Goal: Information Seeking & Learning: Learn about a topic

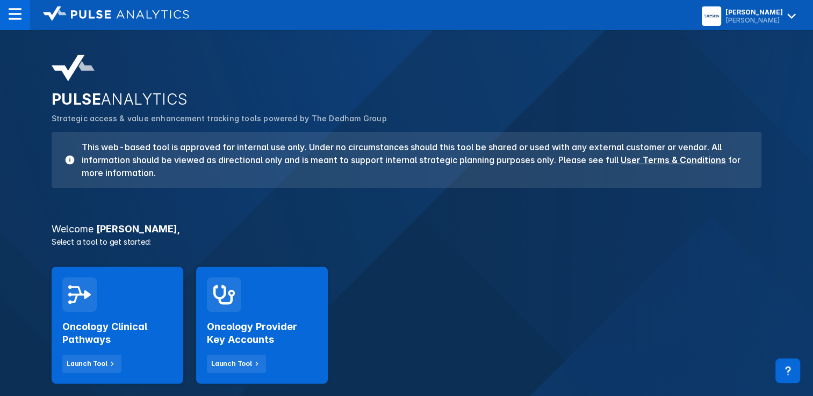
scroll to position [54, 0]
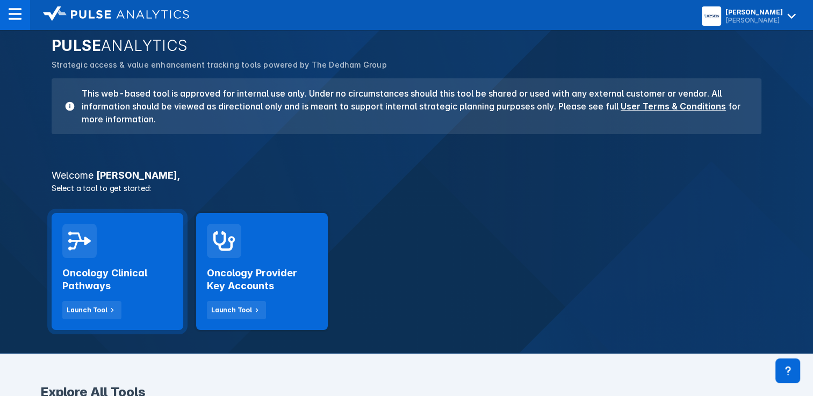
click at [112, 262] on div "Oncology Clinical Pathways Launch Tool" at bounding box center [117, 288] width 110 height 61
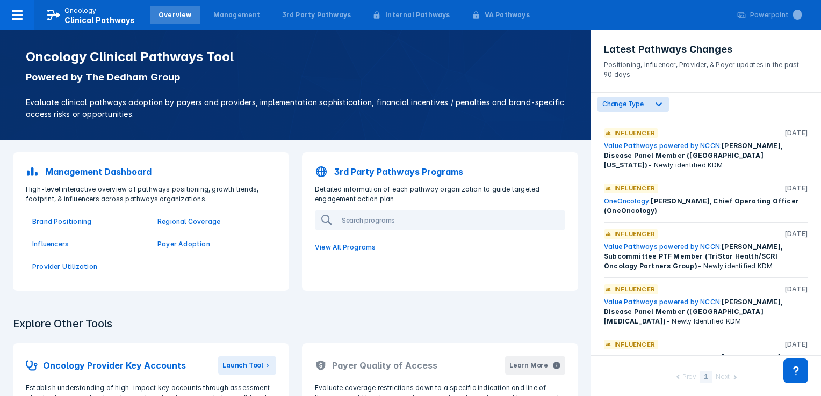
drag, startPoint x: 409, startPoint y: 170, endPoint x: 415, endPoint y: 171, distance: 5.9
click at [409, 170] on p "3rd Party Pathways Programs" at bounding box center [398, 171] width 129 height 13
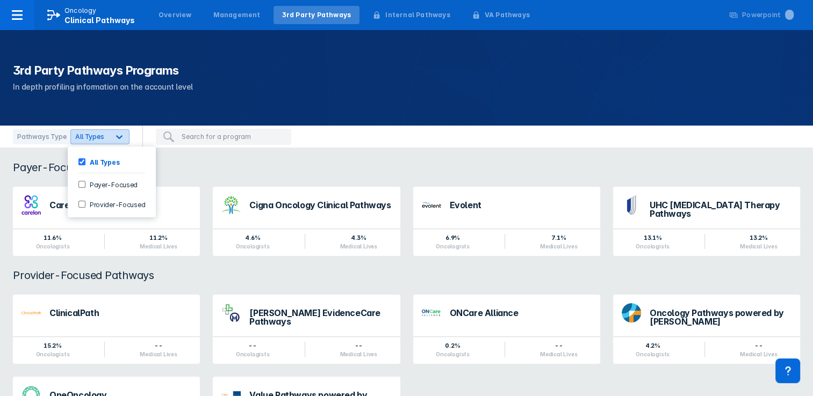
click at [119, 139] on icon at bounding box center [119, 137] width 11 height 11
click at [81, 186] on input "Payer-Focused" at bounding box center [81, 184] width 7 height 7
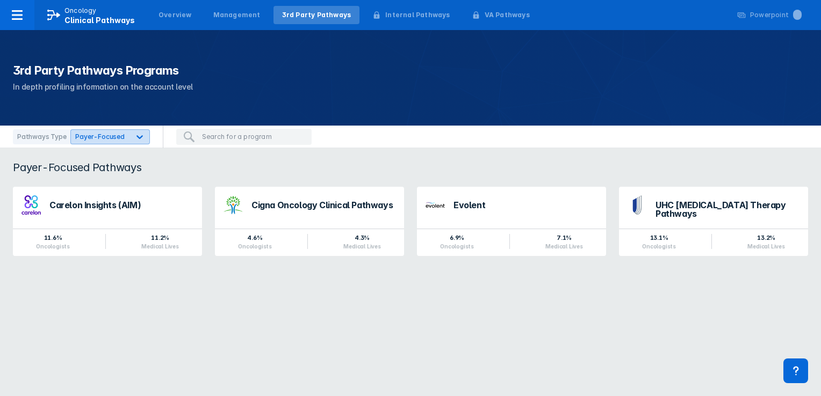
click at [136, 136] on icon at bounding box center [139, 137] width 6 height 4
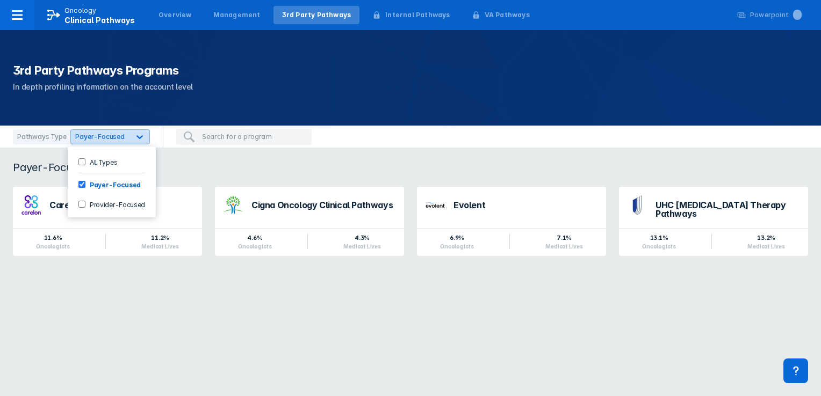
click at [136, 138] on icon at bounding box center [139, 137] width 6 height 4
click at [83, 205] on input "Provider-Focused" at bounding box center [81, 204] width 7 height 7
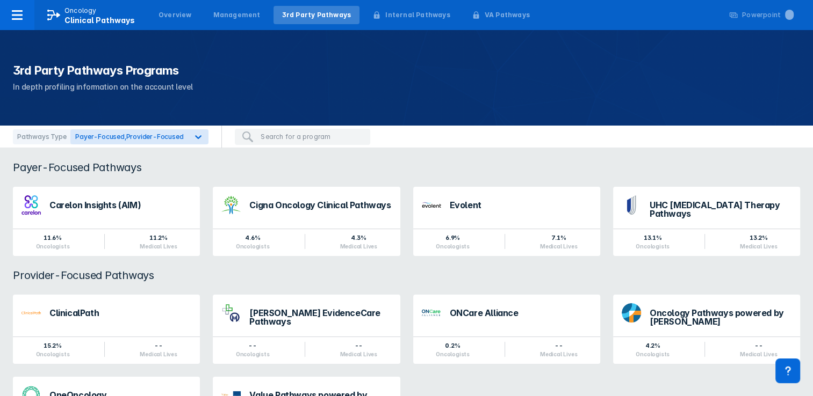
click at [223, 165] on div "Payer-Focused Pathways" at bounding box center [406, 167] width 813 height 13
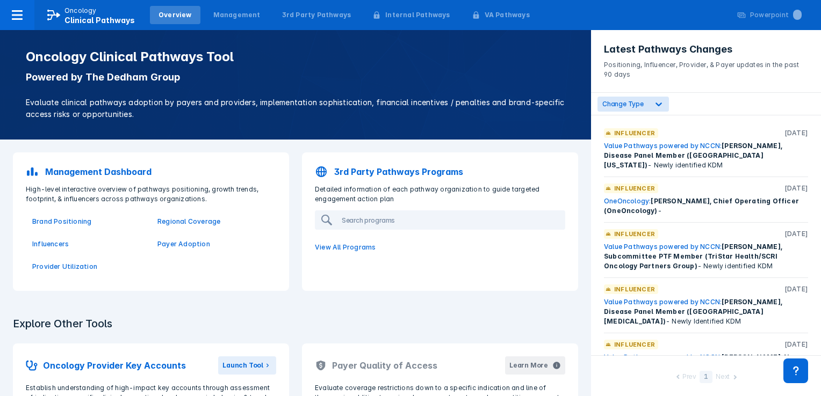
click at [135, 171] on p "Management Dashboard" at bounding box center [98, 171] width 106 height 13
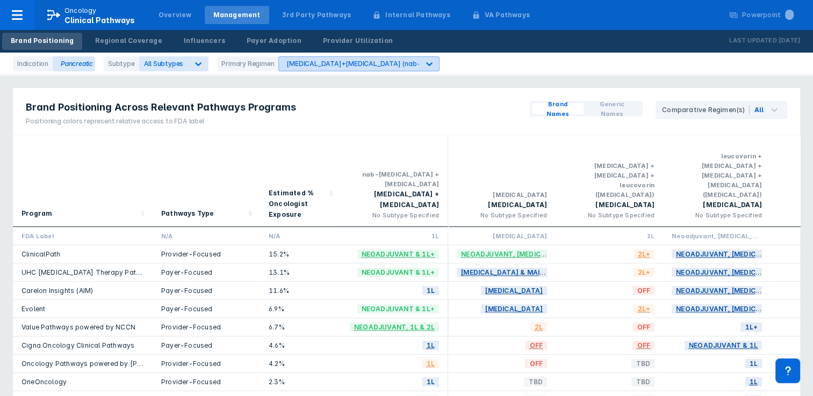
click at [426, 63] on icon at bounding box center [429, 64] width 6 height 4
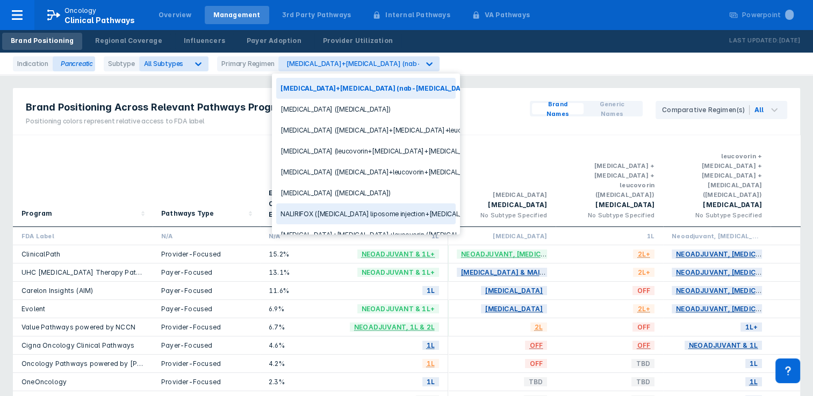
click at [335, 214] on div "NALIRIFOX (irinotecan liposome injection+fluorouracil+leucovorin+oxaliplatin)" at bounding box center [365, 214] width 179 height 21
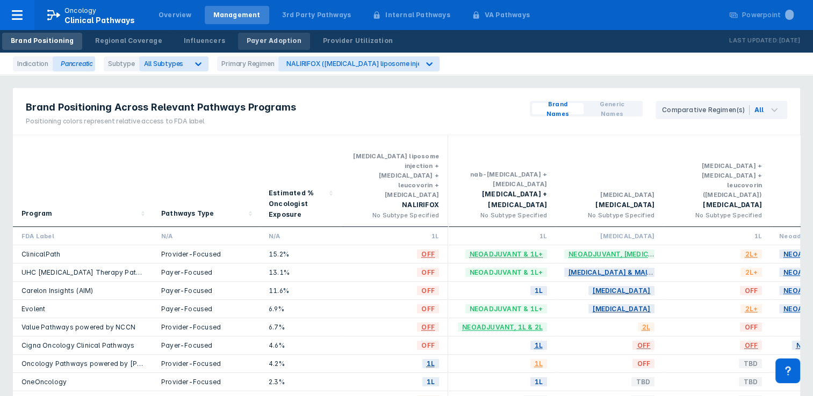
click at [269, 39] on div "Payer Adoption" at bounding box center [274, 41] width 55 height 10
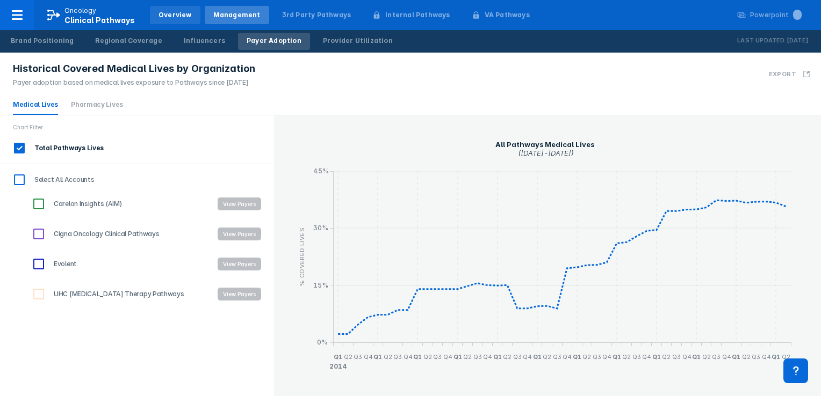
click at [178, 13] on div "Overview" at bounding box center [174, 15] width 33 height 10
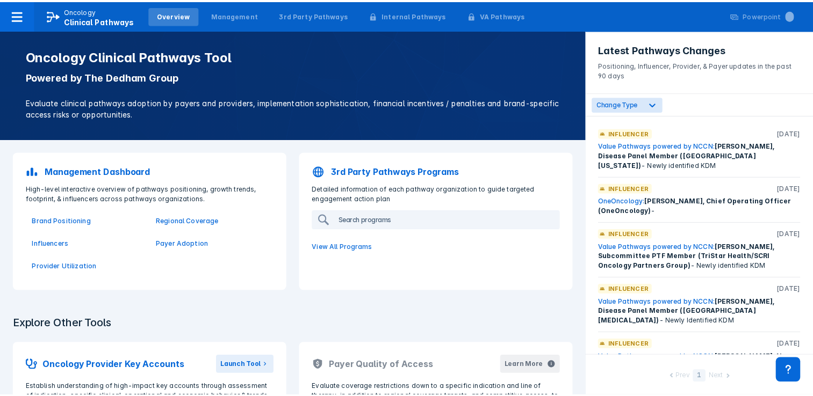
scroll to position [54, 0]
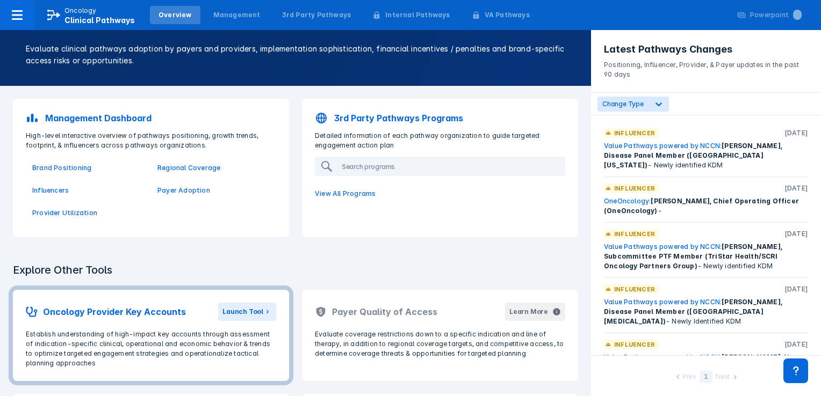
click at [128, 311] on h2 "Oncology Provider Key Accounts" at bounding box center [114, 312] width 143 height 13
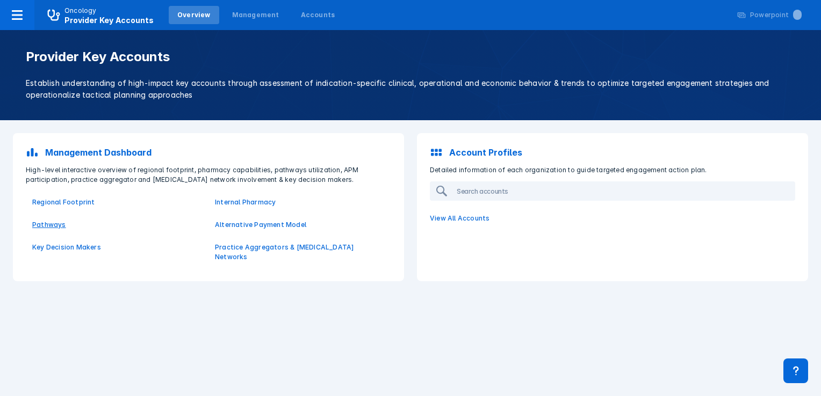
click at [52, 225] on p "Pathways" at bounding box center [117, 225] width 170 height 10
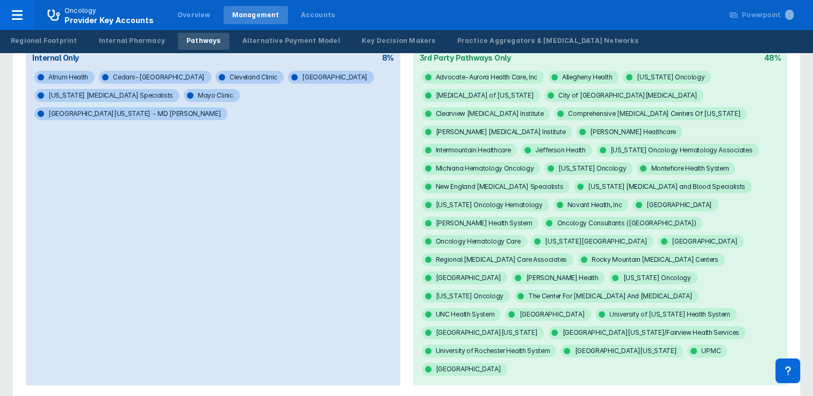
scroll to position [161, 0]
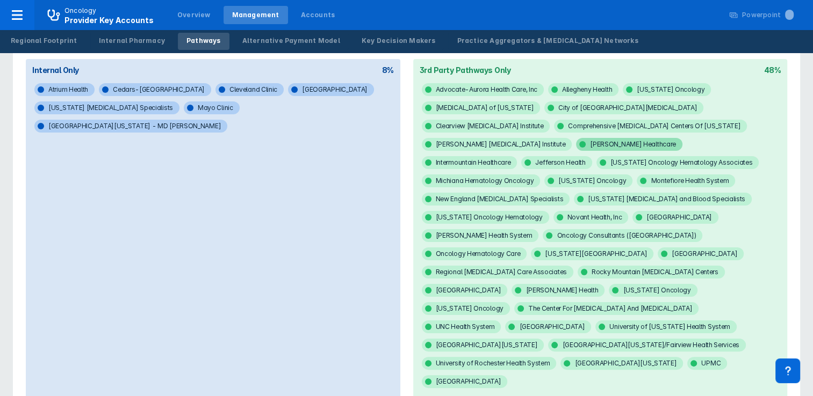
click at [682, 138] on span "Geisinger Healthcare" at bounding box center [629, 144] width 106 height 13
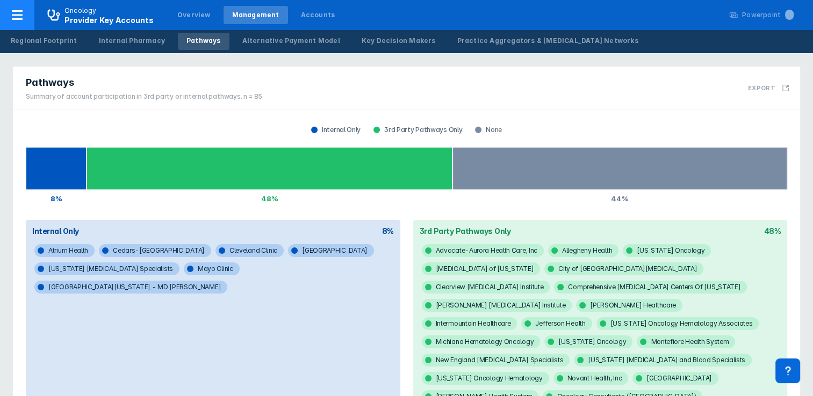
scroll to position [161, 0]
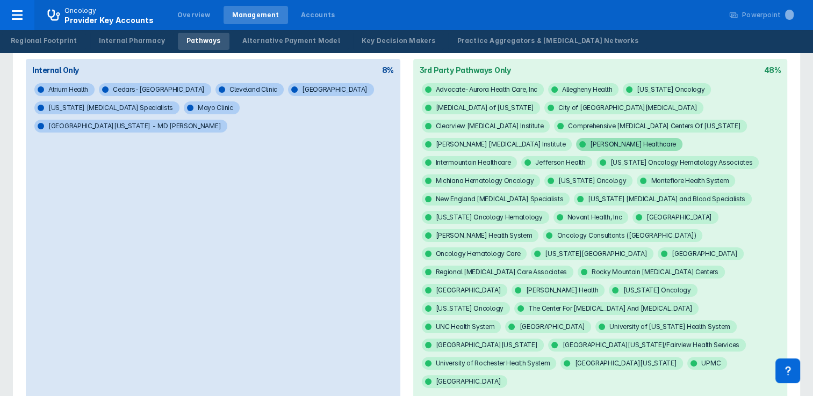
click at [682, 138] on span "Geisinger Healthcare" at bounding box center [629, 144] width 106 height 13
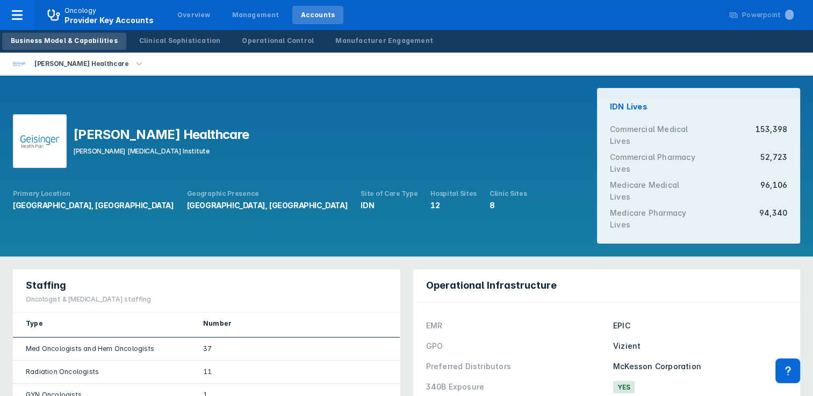
click at [133, 65] on icon "button" at bounding box center [139, 64] width 12 height 12
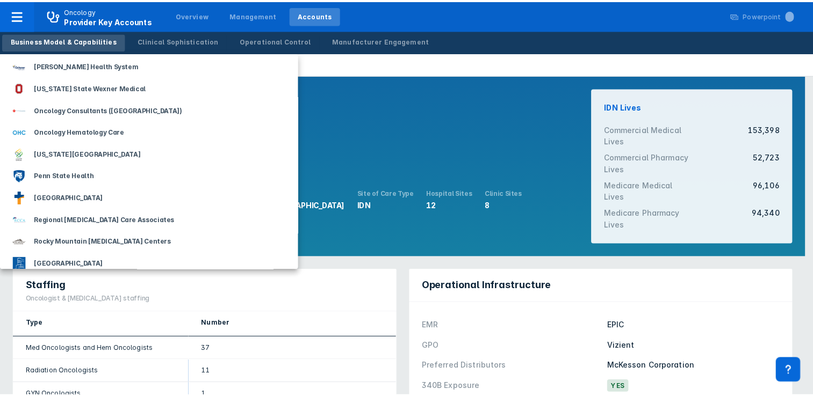
scroll to position [1051, 0]
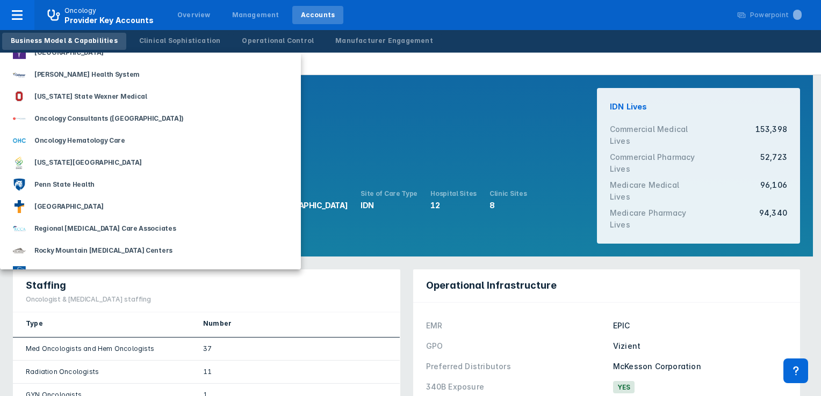
click at [450, 46] on div at bounding box center [410, 198] width 821 height 396
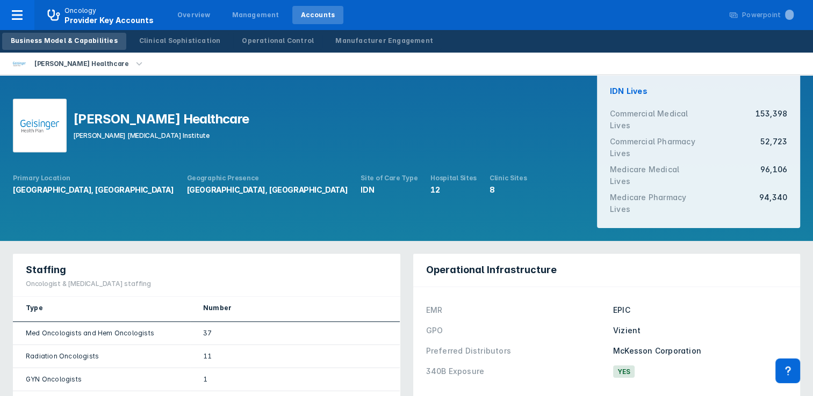
scroll to position [0, 0]
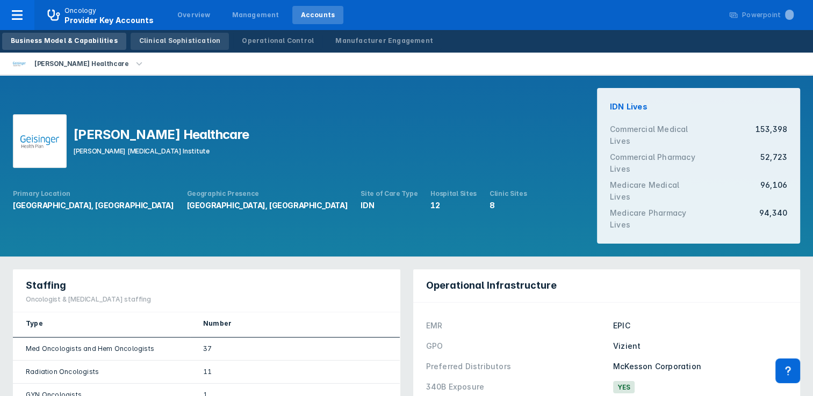
click at [176, 40] on div "Clinical Sophistication" at bounding box center [180, 41] width 82 height 10
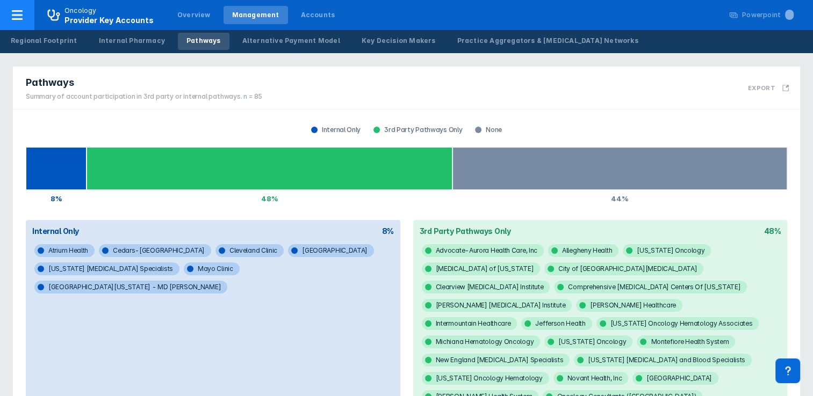
scroll to position [161, 0]
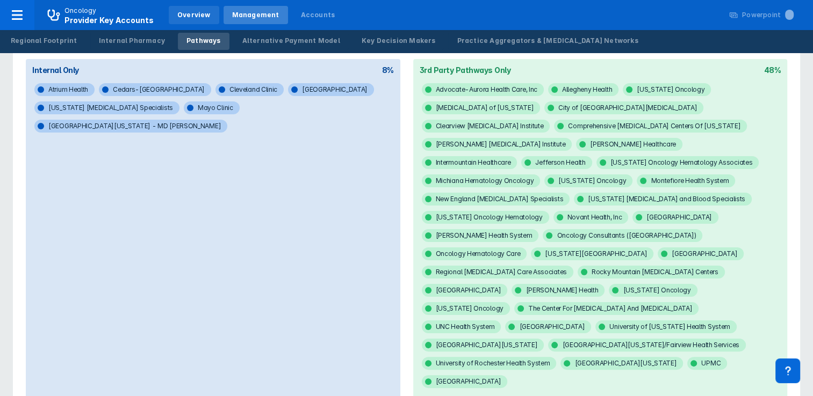
click at [193, 12] on div "Overview" at bounding box center [193, 15] width 33 height 10
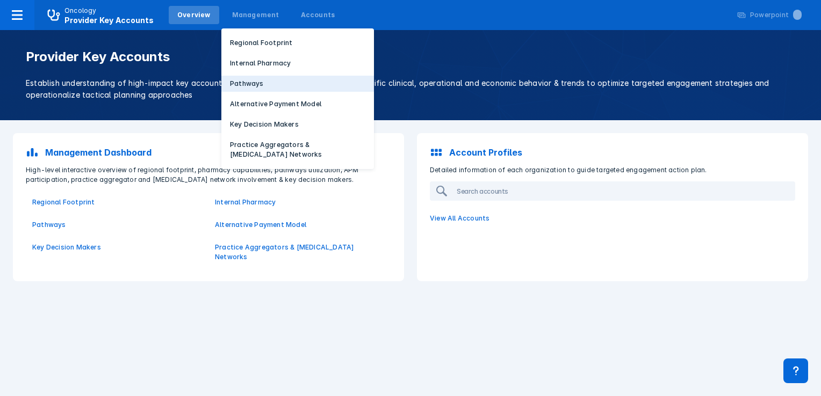
click at [241, 84] on p "Pathways" at bounding box center [247, 84] width 34 height 10
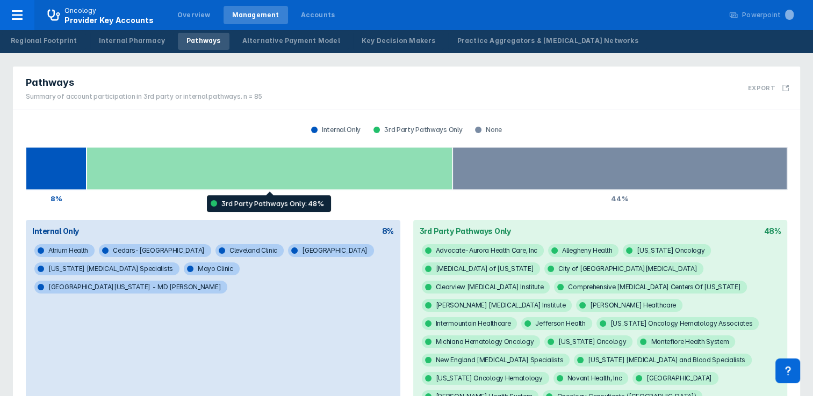
click at [212, 180] on div at bounding box center [268, 168] width 365 height 43
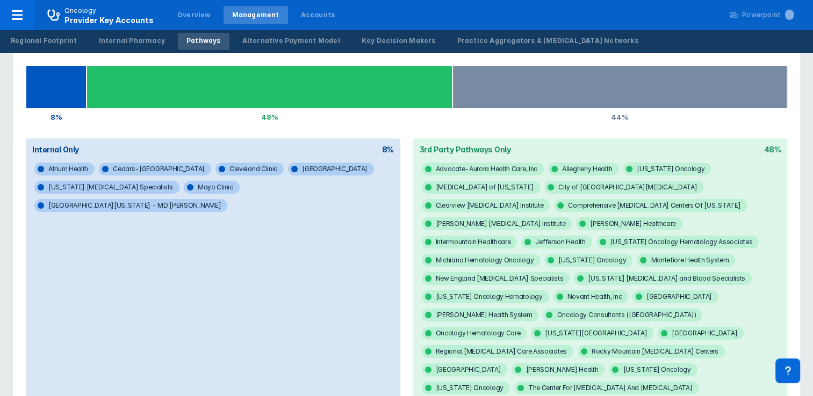
scroll to position [107, 0]
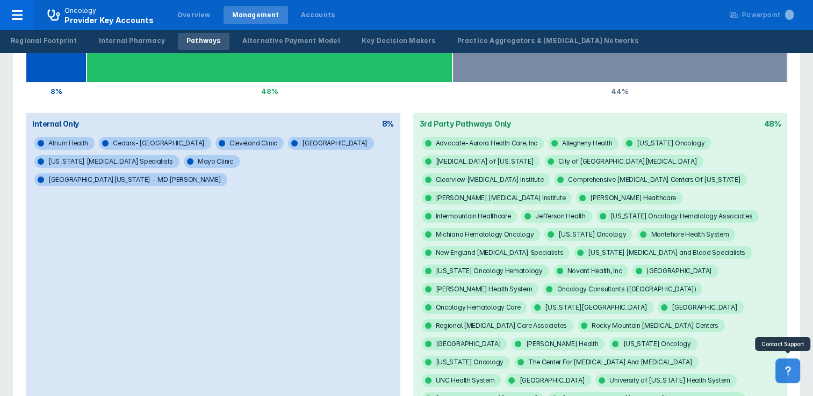
click at [787, 367] on icon at bounding box center [787, 371] width 5 height 9
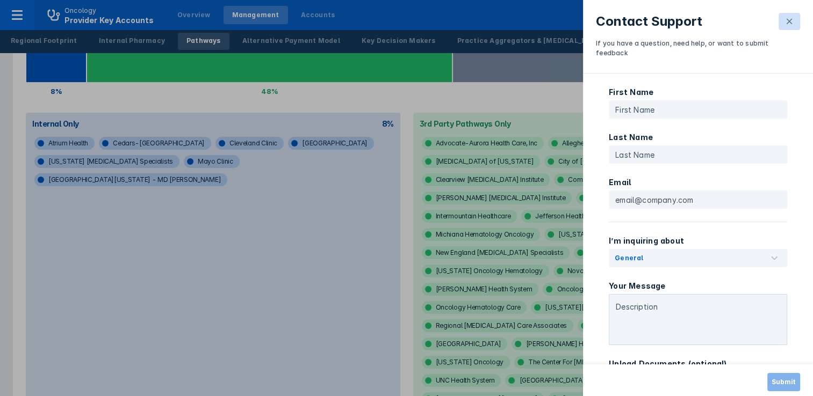
click at [789, 21] on icon at bounding box center [788, 21] width 5 height 5
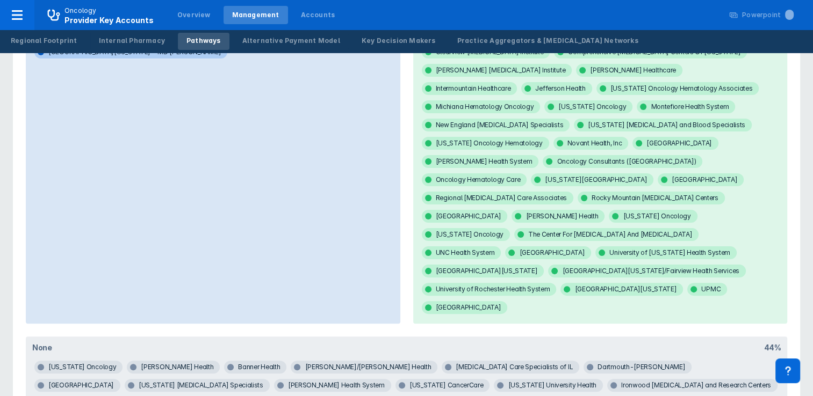
scroll to position [269, 0]
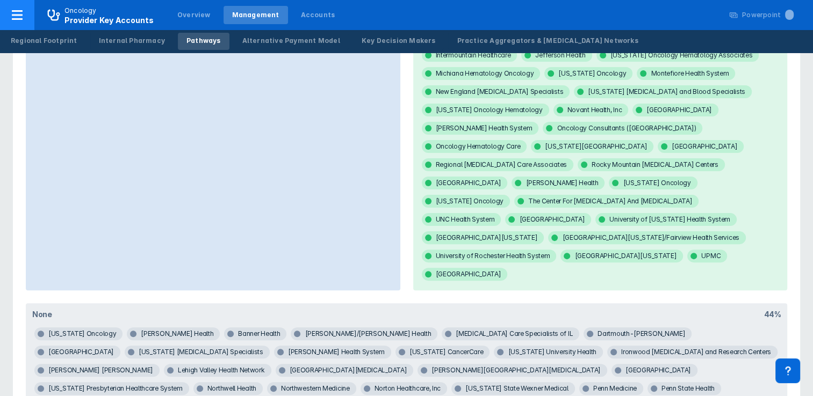
click at [15, 15] on icon at bounding box center [17, 15] width 11 height 10
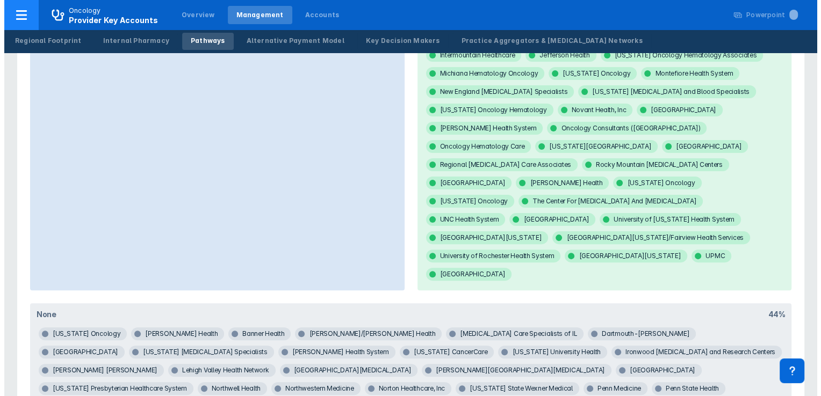
scroll to position [0, 0]
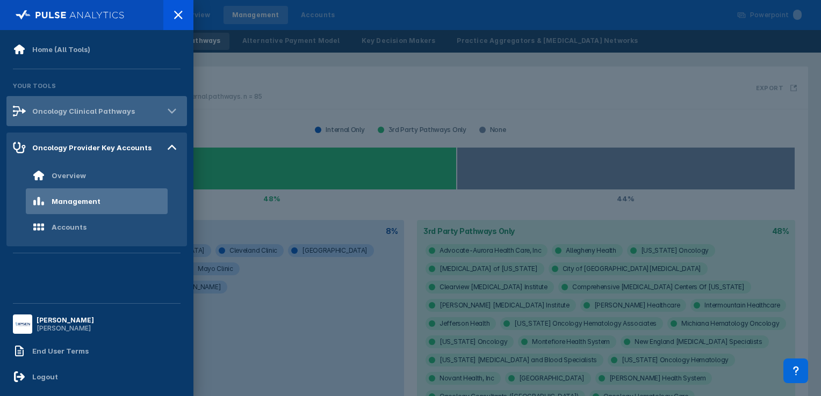
click at [174, 110] on icon at bounding box center [172, 111] width 8 height 5
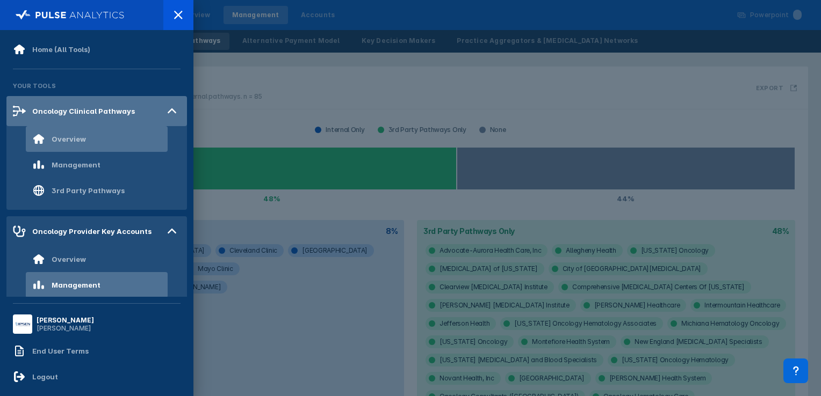
click at [78, 139] on div "Overview" at bounding box center [69, 139] width 34 height 9
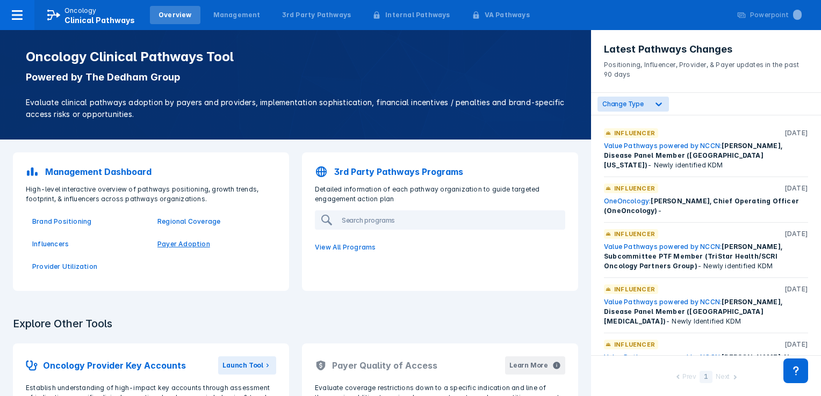
click at [194, 248] on p "Payer Adoption" at bounding box center [213, 245] width 112 height 10
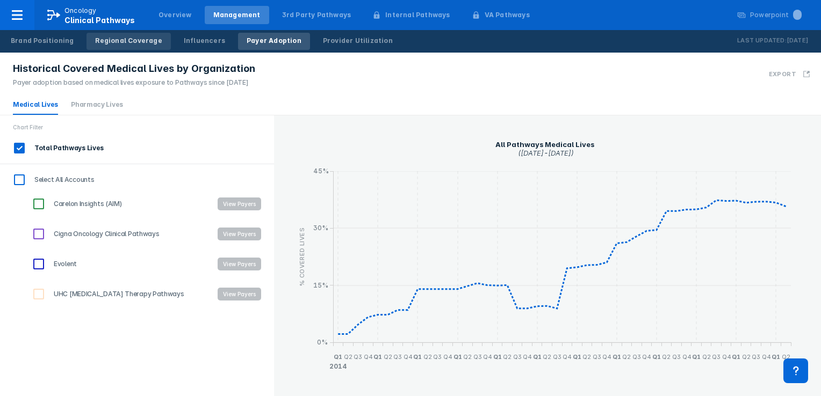
click at [129, 42] on div "Regional Coverage" at bounding box center [128, 41] width 67 height 10
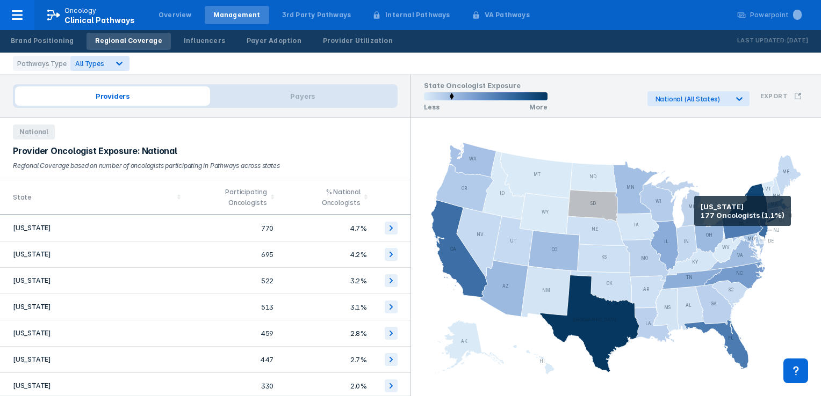
click at [694, 211] on icon at bounding box center [681, 198] width 54 height 56
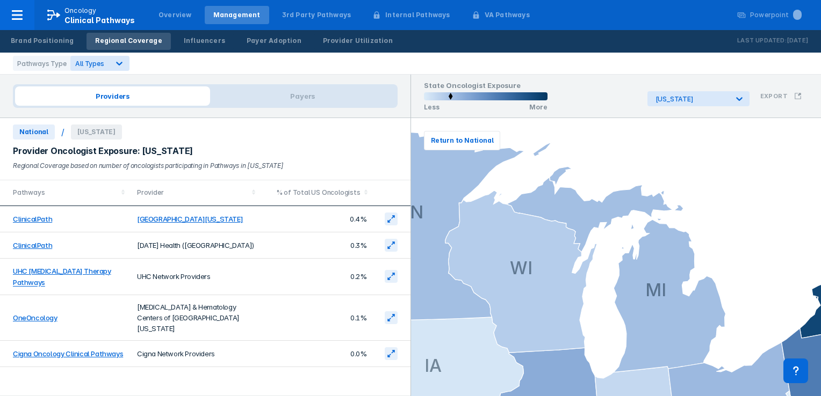
click at [91, 134] on span "Michigan" at bounding box center [96, 132] width 51 height 15
click at [33, 134] on span "National" at bounding box center [34, 132] width 42 height 15
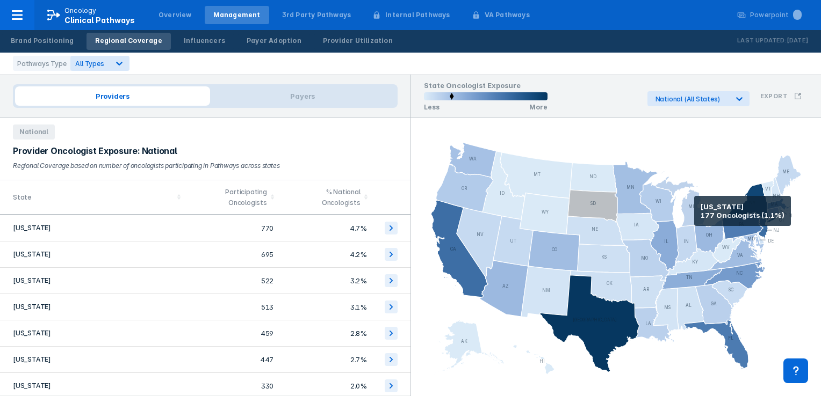
click at [694, 211] on icon at bounding box center [681, 198] width 54 height 56
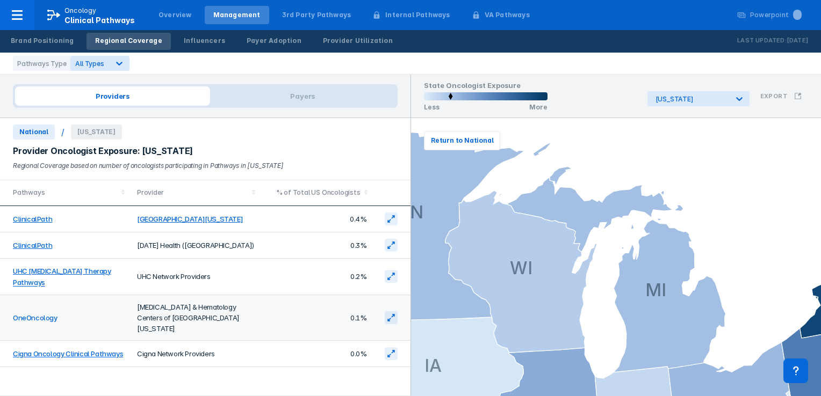
click at [33, 314] on link "OneOncology" at bounding box center [35, 318] width 45 height 9
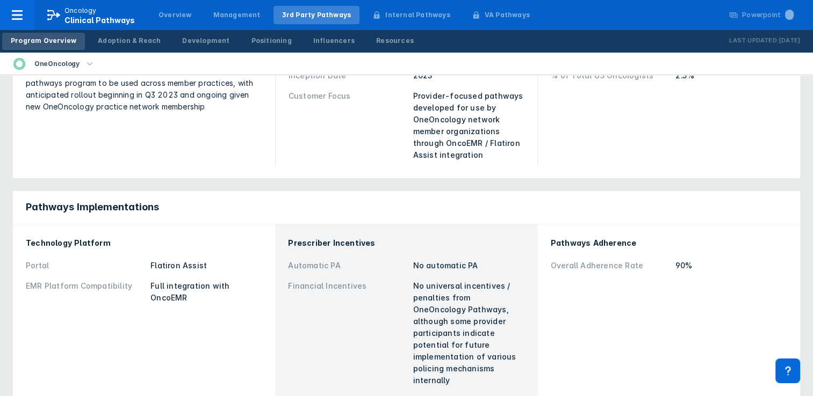
scroll to position [215, 0]
